Goal: Task Accomplishment & Management: Manage account settings

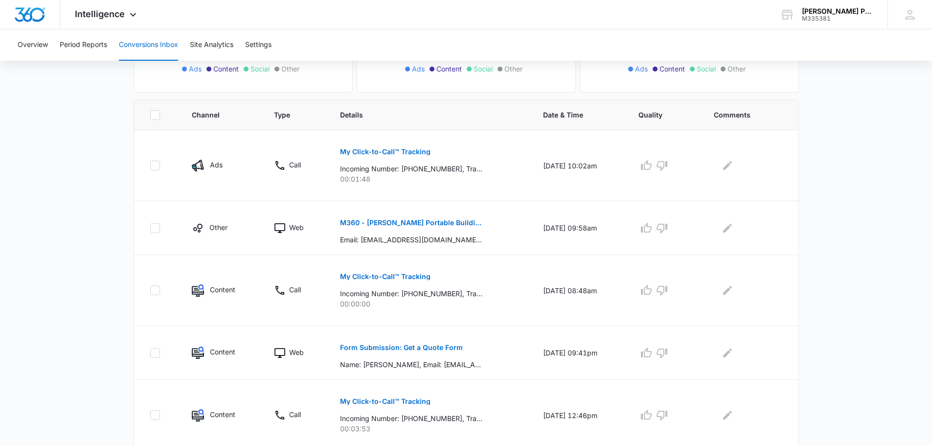
scroll to position [196, 0]
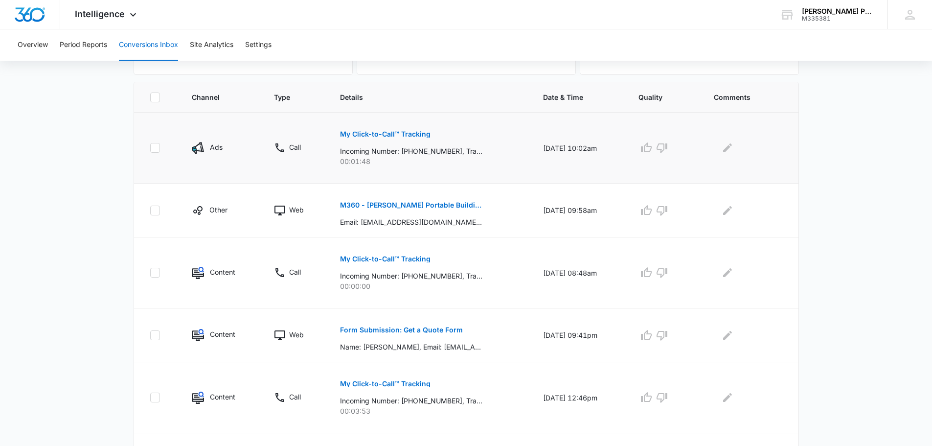
click at [371, 131] on p "My Click-to-Call™ Tracking" at bounding box center [385, 134] width 90 height 7
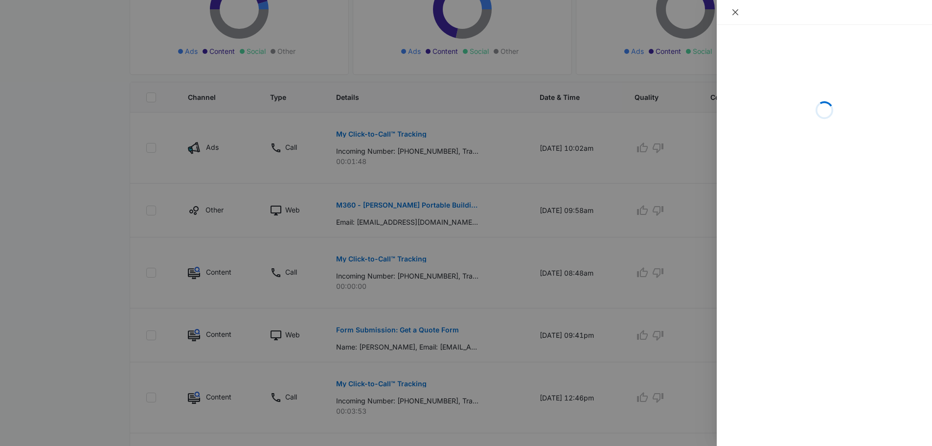
click at [737, 10] on icon "close" at bounding box center [735, 12] width 6 height 6
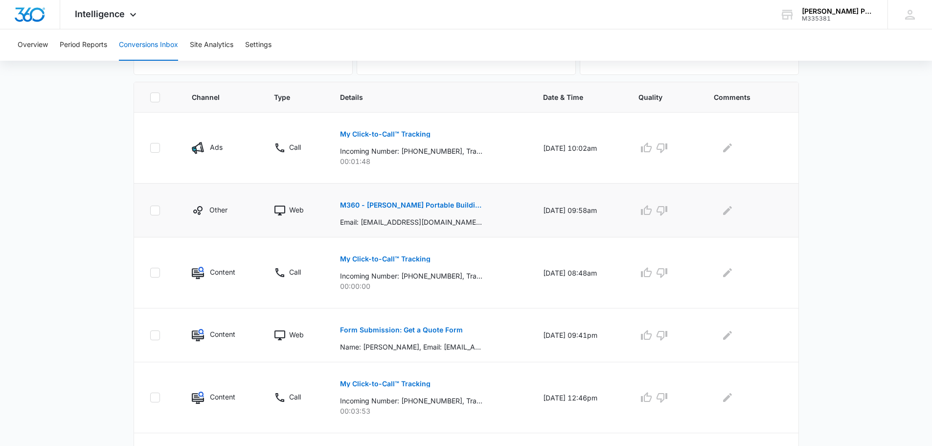
click at [423, 205] on p "M360 - [PERSON_NAME] Portable Buildings - FB Lead" at bounding box center [411, 205] width 142 height 7
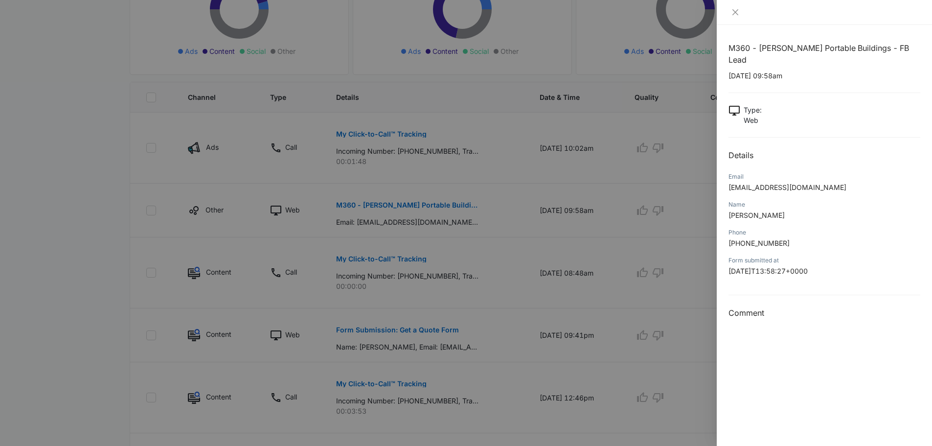
drag, startPoint x: 747, startPoint y: 204, endPoint x: 797, endPoint y: 204, distance: 49.9
click at [797, 210] on p "[PERSON_NAME]" at bounding box center [824, 215] width 192 height 10
click at [807, 210] on p "[PERSON_NAME]" at bounding box center [824, 215] width 192 height 10
drag, startPoint x: 729, startPoint y: 203, endPoint x: 793, endPoint y: 206, distance: 63.7
click at [793, 210] on p "[PERSON_NAME]" at bounding box center [824, 215] width 192 height 10
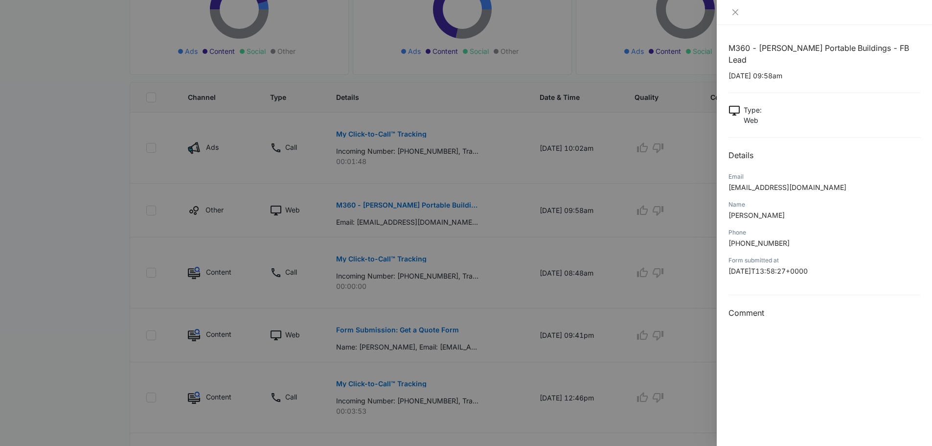
copy span "[PERSON_NAME]"
drag, startPoint x: 731, startPoint y: 232, endPoint x: 791, endPoint y: 233, distance: 60.2
click at [791, 238] on p "[PHONE_NUMBER]" at bounding box center [824, 243] width 192 height 10
copy span "19128593285"
drag, startPoint x: 727, startPoint y: 177, endPoint x: 818, endPoint y: 181, distance: 91.1
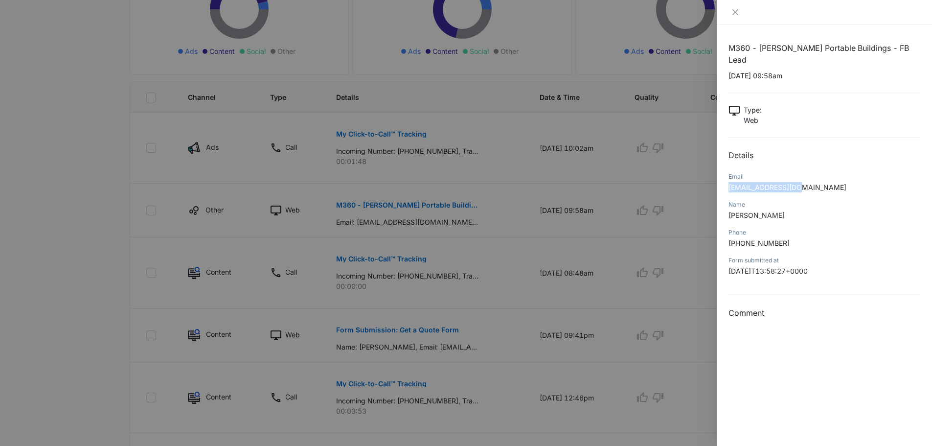
click at [818, 181] on div "M360 - [PERSON_NAME] Portable Buildings - FB Lead [DATE] 09:58am Type : Web Det…" at bounding box center [824, 235] width 215 height 421
copy span "[EMAIL_ADDRESS][DOMAIN_NAME]"
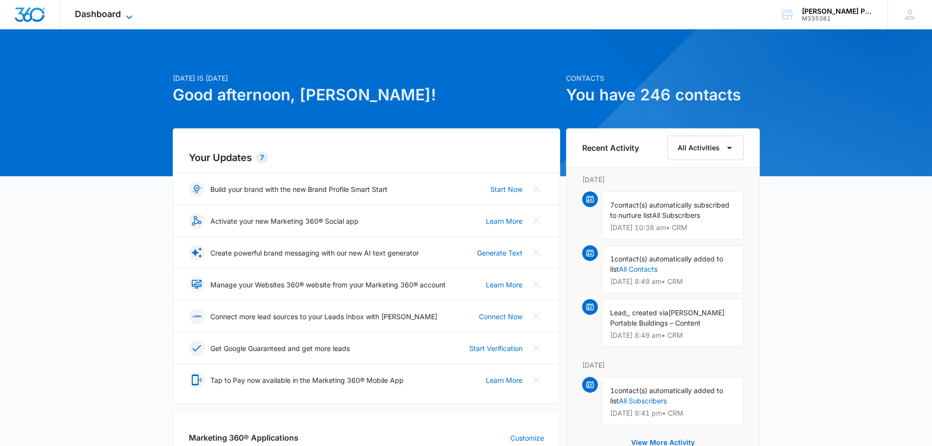
click at [111, 17] on span "Dashboard" at bounding box center [98, 14] width 46 height 10
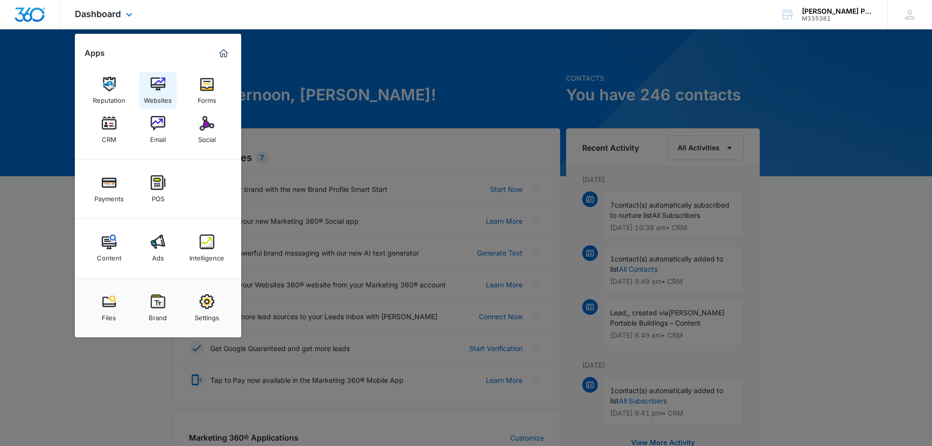
click at [158, 93] on div "Websites" at bounding box center [158, 97] width 28 height 13
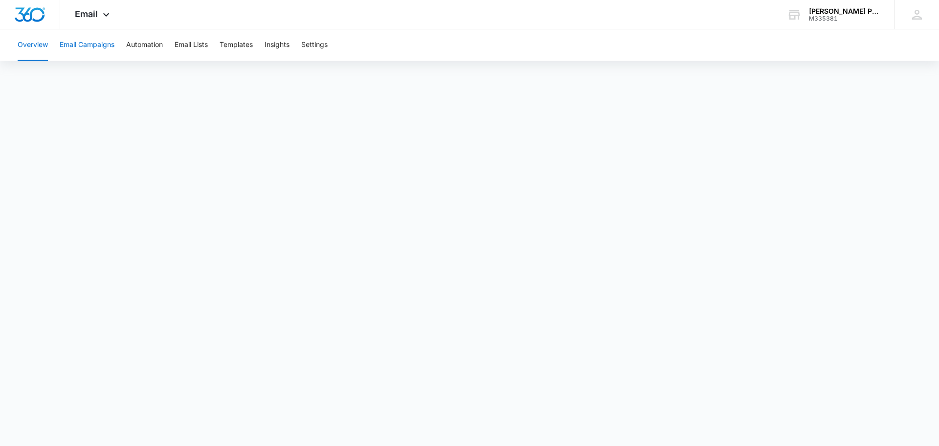
click at [95, 51] on button "Email Campaigns" at bounding box center [87, 44] width 55 height 31
click at [203, 48] on button "Email Lists" at bounding box center [191, 44] width 33 height 31
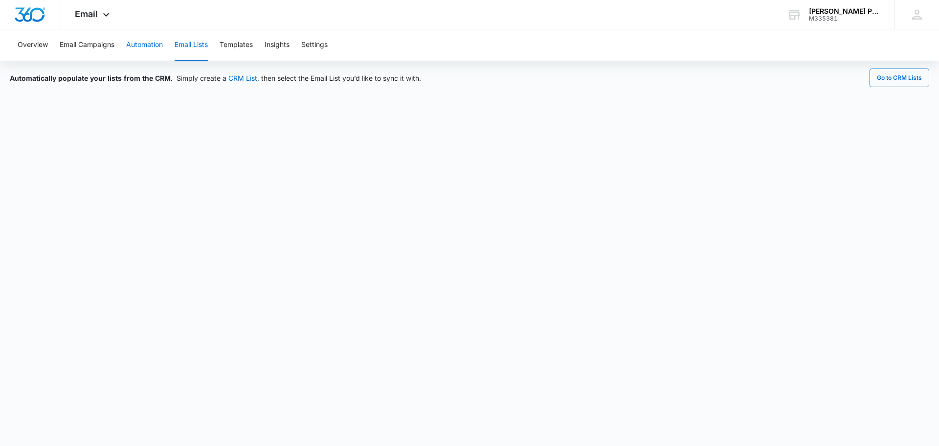
click at [144, 44] on button "Automation" at bounding box center [144, 44] width 37 height 31
